Goal: Find specific page/section: Find specific page/section

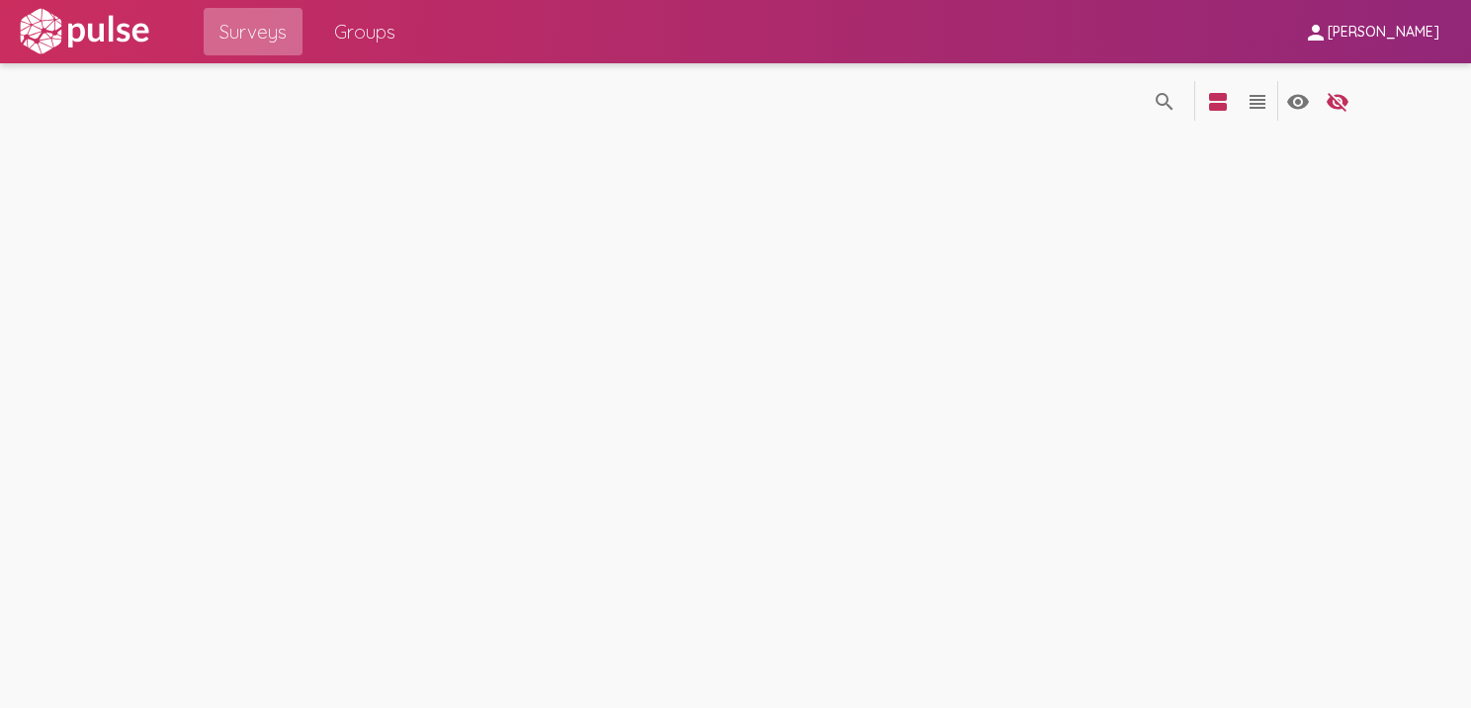
click at [256, 30] on span "Surveys" at bounding box center [252, 32] width 67 height 36
click at [1418, 42] on span "person [PERSON_NAME]" at bounding box center [1371, 31] width 135 height 37
